Goal: Task Accomplishment & Management: Use online tool/utility

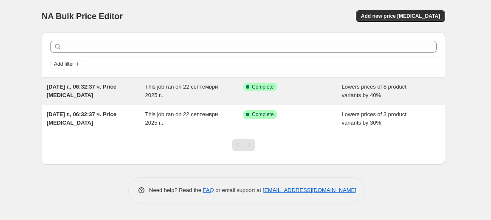
click at [135, 96] on div "[DATE] г., 06:32:37 ч. Price [MEDICAL_DATA]" at bounding box center [96, 91] width 99 height 17
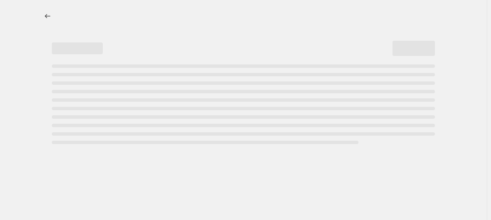
select select "percentage"
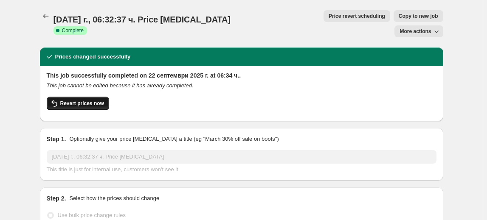
click at [82, 100] on span "Revert prices now" at bounding box center [82, 103] width 44 height 7
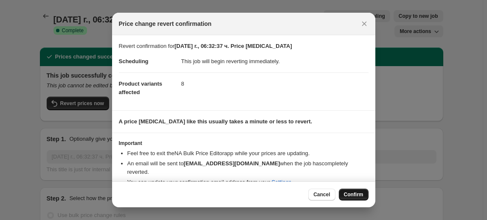
click at [354, 191] on button "Confirm" at bounding box center [354, 195] width 30 height 12
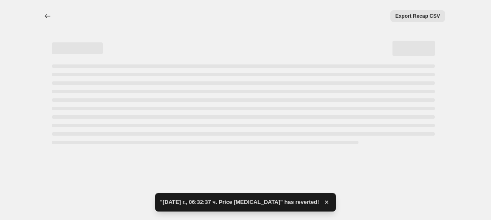
select select "percentage"
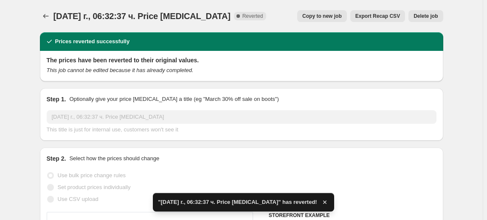
click at [432, 19] on span "Delete job" at bounding box center [426, 16] width 24 height 7
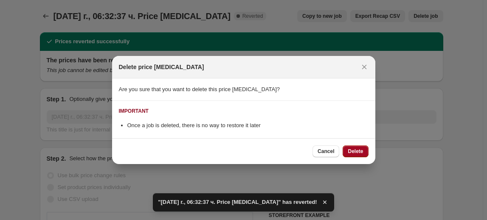
click at [363, 147] on button "Delete" at bounding box center [355, 152] width 25 height 12
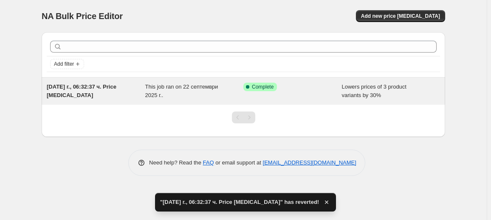
click at [302, 89] on div "Success Complete Complete" at bounding box center [286, 87] width 86 height 8
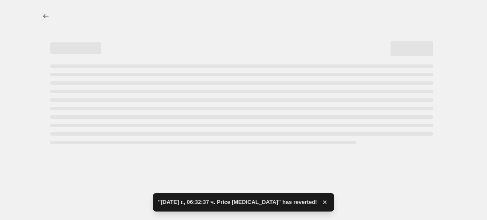
select select "percentage"
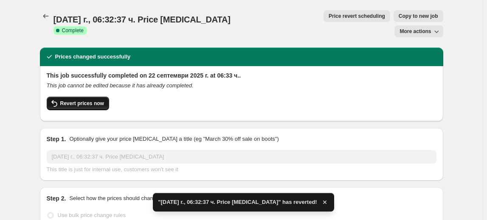
click at [70, 100] on span "Revert prices now" at bounding box center [82, 103] width 44 height 7
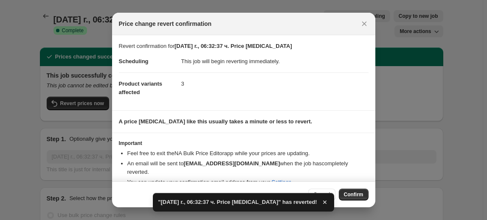
click at [339, 188] on div "Cancel Confirm" at bounding box center [243, 195] width 263 height 26
click at [349, 191] on button "Confirm" at bounding box center [354, 195] width 30 height 12
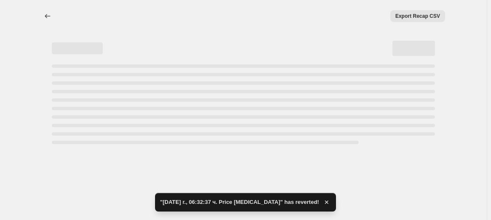
select select "percentage"
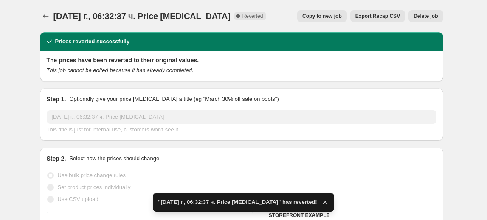
click at [434, 17] on span "Delete job" at bounding box center [426, 16] width 24 height 7
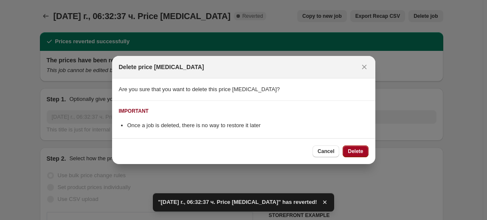
click at [358, 149] on span "Delete" at bounding box center [355, 151] width 15 height 7
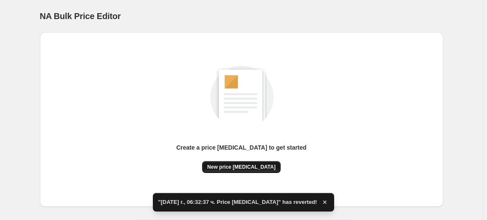
click at [222, 170] on span "New price [MEDICAL_DATA]" at bounding box center [241, 167] width 68 height 7
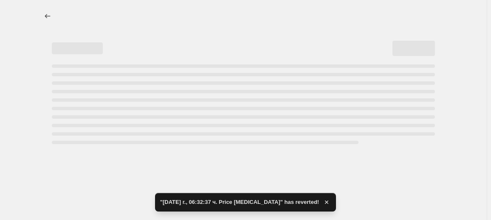
select select "percentage"
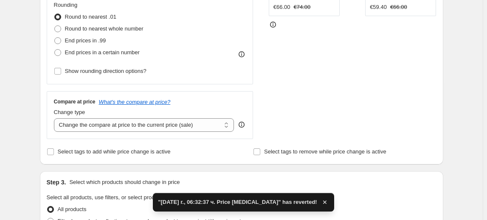
scroll to position [309, 0]
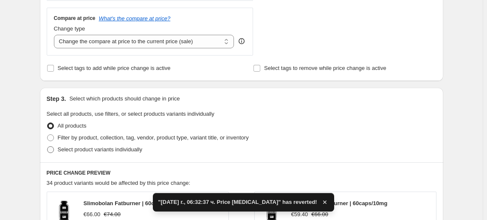
click at [85, 149] on span "Select product variants individually" at bounding box center [100, 150] width 85 height 6
click at [48, 147] on input "Select product variants individually" at bounding box center [47, 147] width 0 height 0
radio input "true"
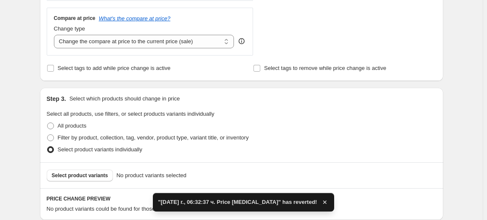
click at [79, 174] on span "Select product variants" at bounding box center [80, 175] width 57 height 7
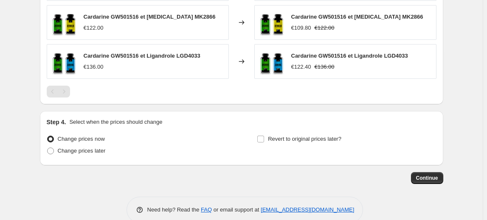
scroll to position [536, 0]
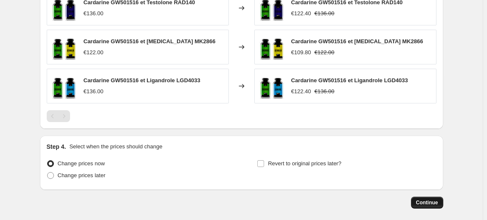
click at [430, 203] on span "Continue" at bounding box center [427, 203] width 22 height 7
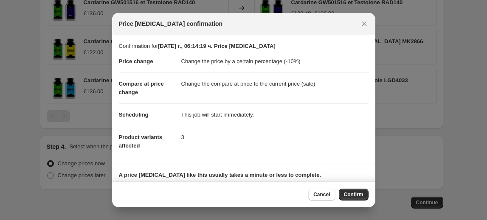
click at [359, 197] on span "Confirm" at bounding box center [354, 195] width 20 height 7
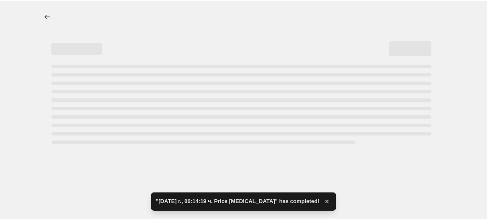
select select "percentage"
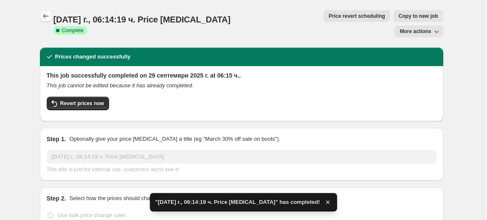
click at [48, 18] on icon "Price change jobs" at bounding box center [46, 16] width 8 height 8
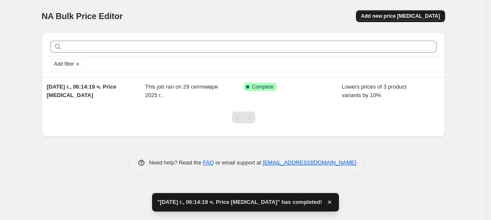
click at [408, 12] on button "Add new price [MEDICAL_DATA]" at bounding box center [400, 16] width 89 height 12
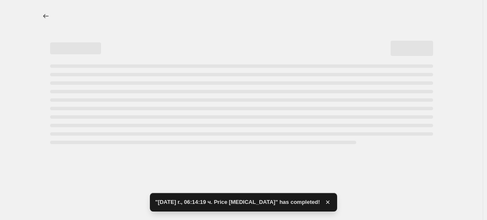
select select "percentage"
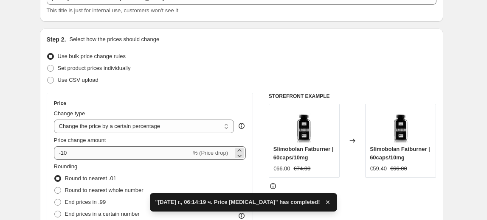
scroll to position [77, 0]
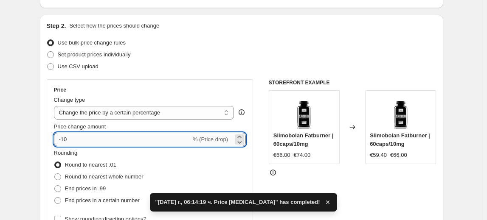
click at [65, 138] on input "-10" at bounding box center [122, 140] width 137 height 14
type input "-20"
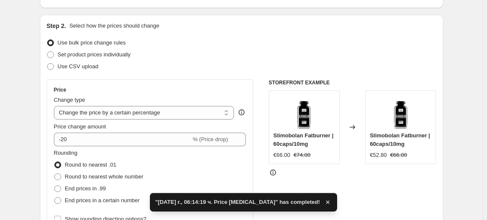
click at [102, 155] on fieldset "Rounding Round to nearest .01 Round to nearest whole number End prices in .99 E…" at bounding box center [99, 178] width 90 height 58
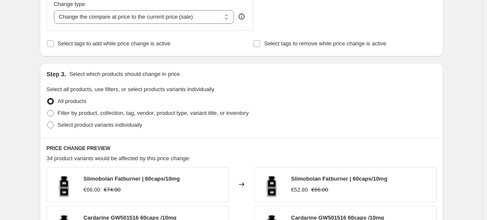
scroll to position [347, 0]
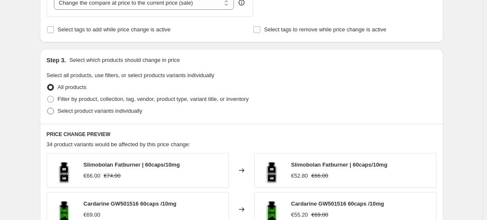
click at [93, 111] on span "Select product variants individually" at bounding box center [100, 111] width 85 height 6
click at [48, 108] on input "Select product variants individually" at bounding box center [47, 108] width 0 height 0
radio input "true"
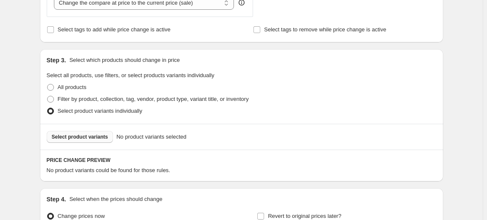
click at [80, 134] on span "Select product variants" at bounding box center [80, 137] width 57 height 7
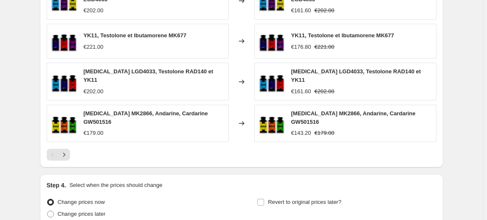
scroll to position [653, 0]
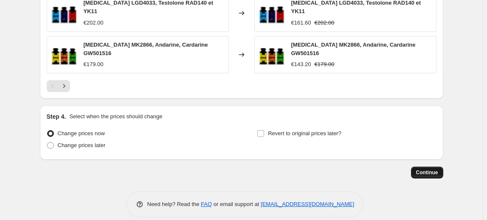
click at [436, 170] on span "Continue" at bounding box center [427, 173] width 22 height 7
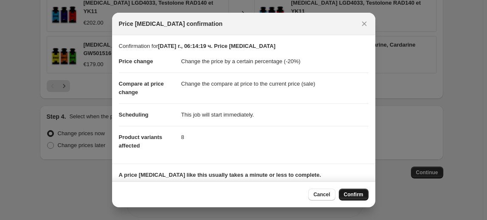
click at [357, 195] on span "Confirm" at bounding box center [354, 195] width 20 height 7
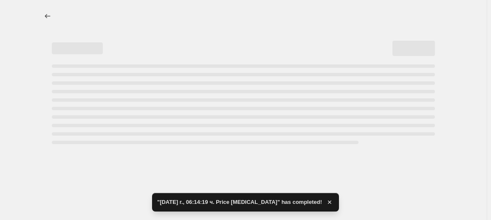
select select "percentage"
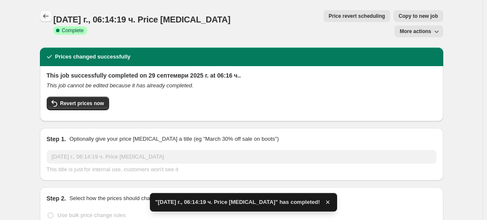
click at [45, 18] on icon "Price change jobs" at bounding box center [46, 16] width 8 height 8
